Goal: Navigation & Orientation: Go to known website

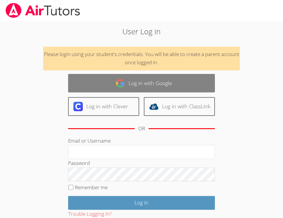
click at [154, 84] on link "Log in with Google" at bounding box center [141, 83] width 147 height 18
